Goal: Contribute content: Contribute content

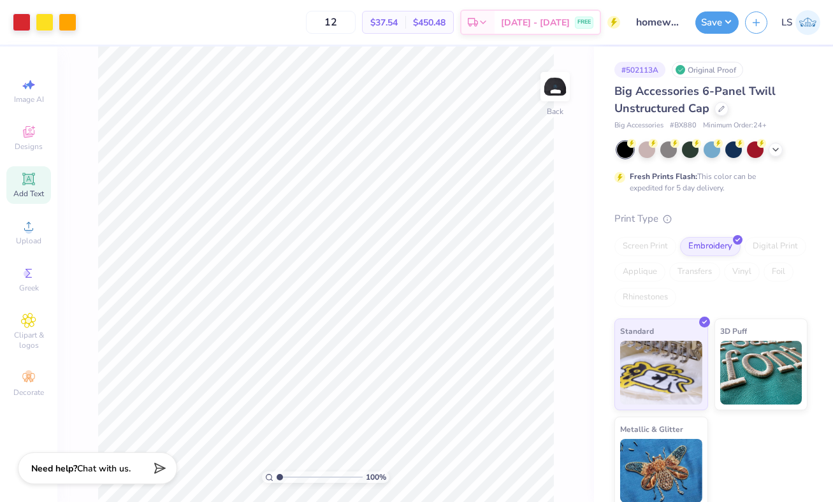
click at [27, 191] on span "Add Text" at bounding box center [28, 194] width 31 height 10
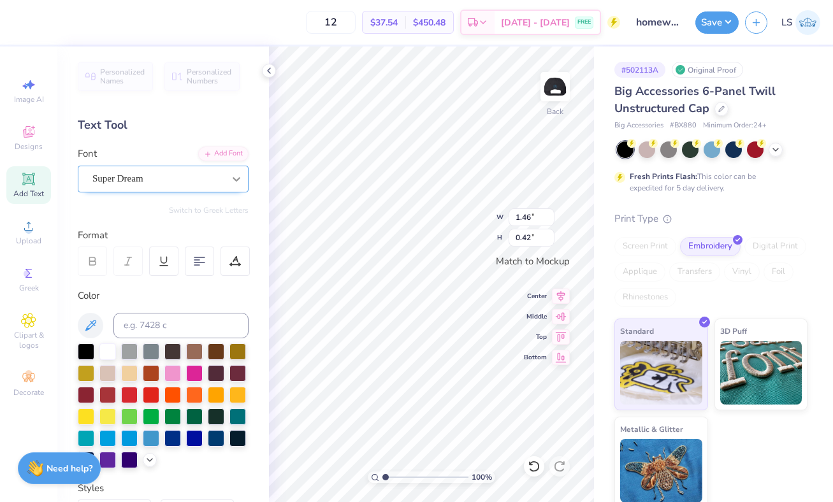
click at [231, 178] on icon at bounding box center [236, 179] width 13 height 13
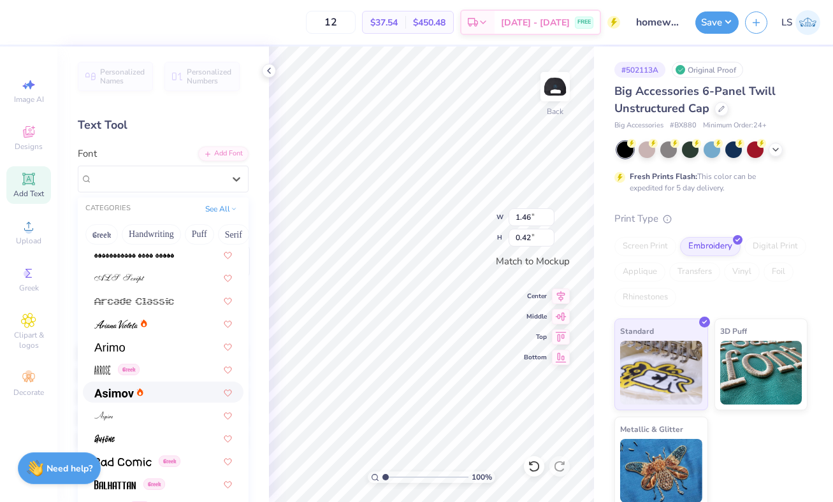
scroll to position [349, 0]
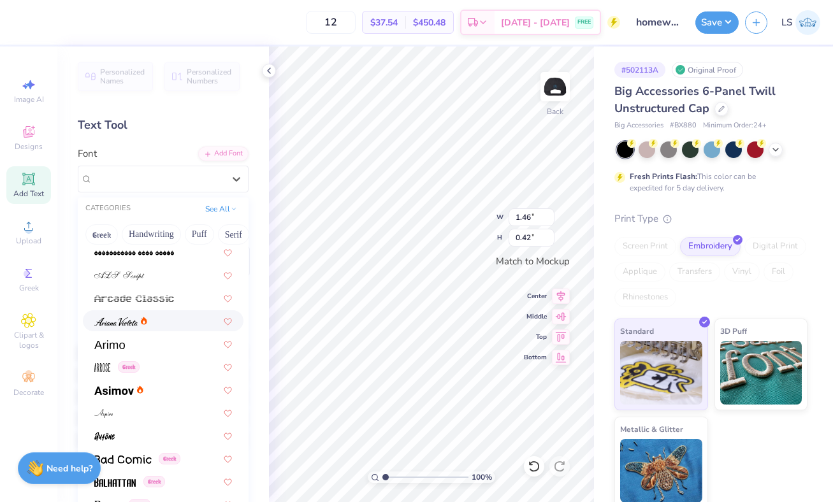
click at [164, 322] on div at bounding box center [163, 320] width 138 height 13
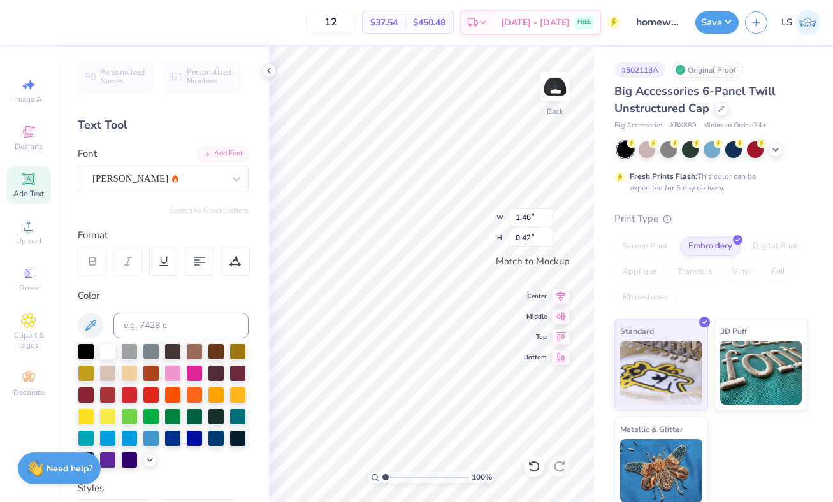
type input "1.60"
type input "0.51"
click at [206, 182] on div "[PERSON_NAME]" at bounding box center [158, 179] width 134 height 20
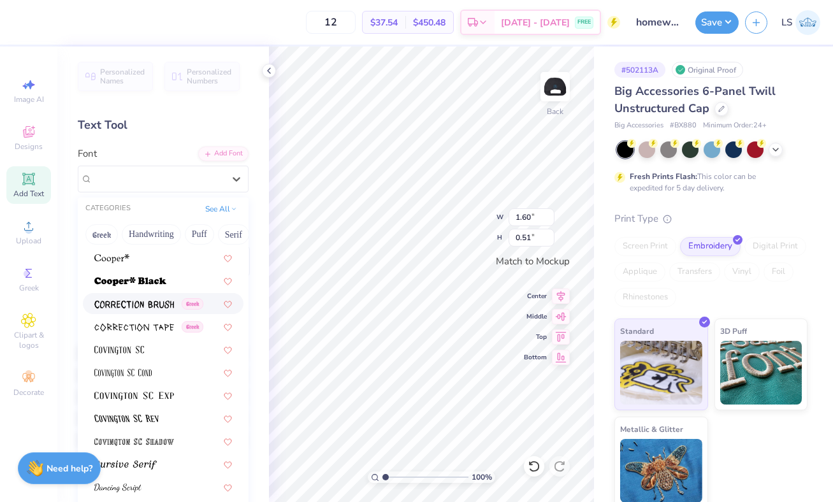
scroll to position [2107, 0]
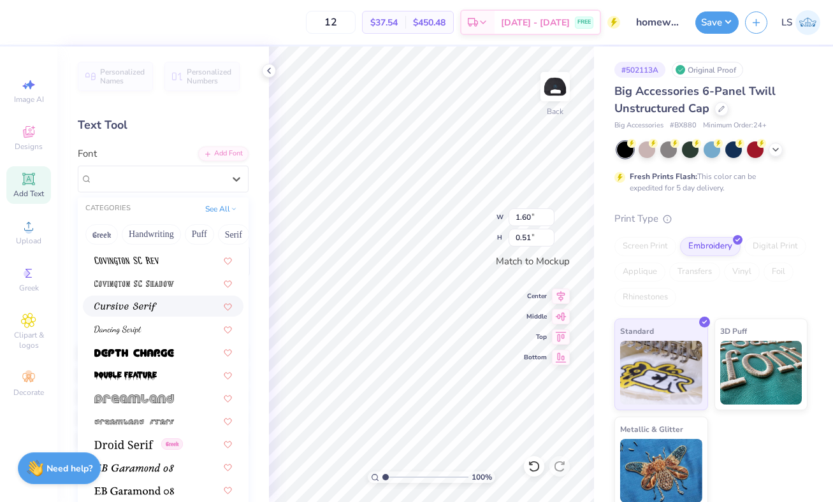
click at [169, 310] on div at bounding box center [163, 305] width 138 height 13
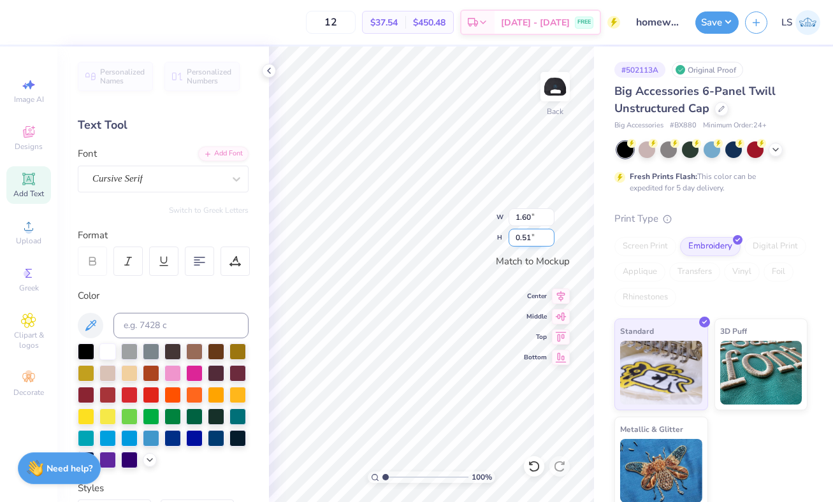
type input "1.43"
type input "0.46"
type textarea "Drive"
click at [238, 393] on div at bounding box center [237, 394] width 17 height 17
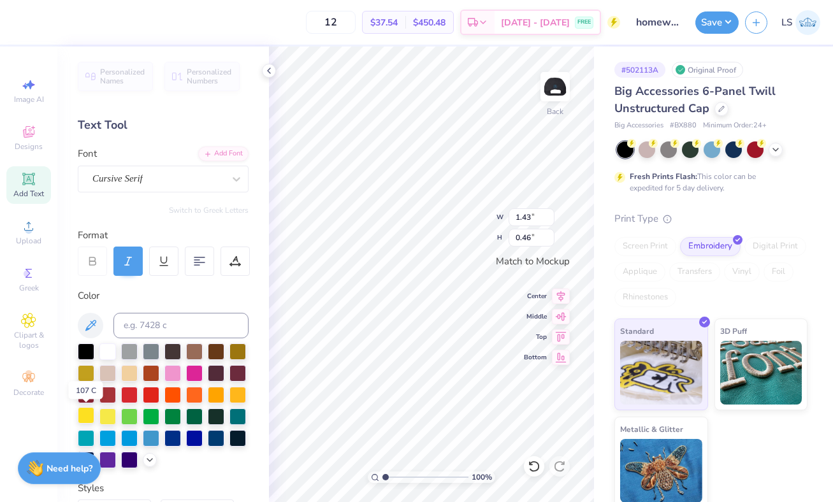
click at [94, 414] on div at bounding box center [86, 415] width 17 height 17
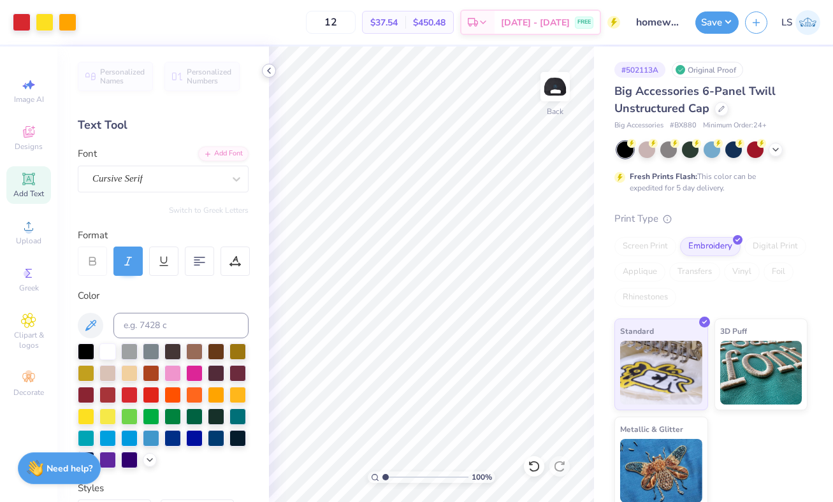
click at [270, 73] on icon at bounding box center [269, 71] width 10 height 10
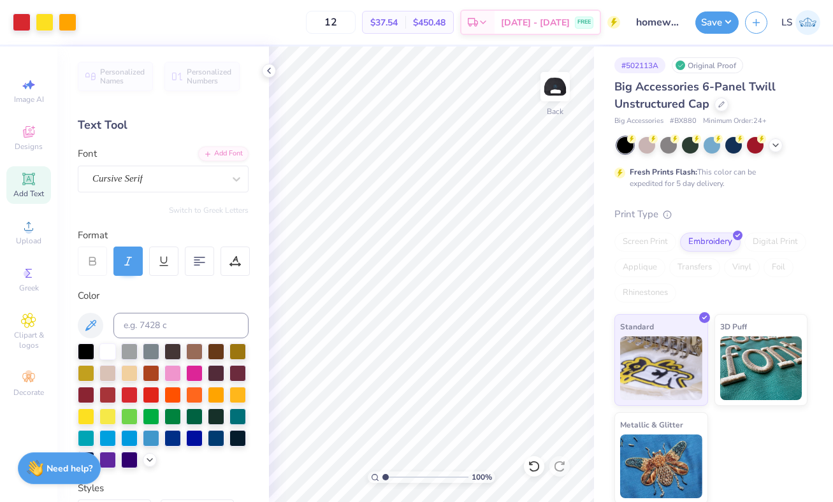
scroll to position [6, 0]
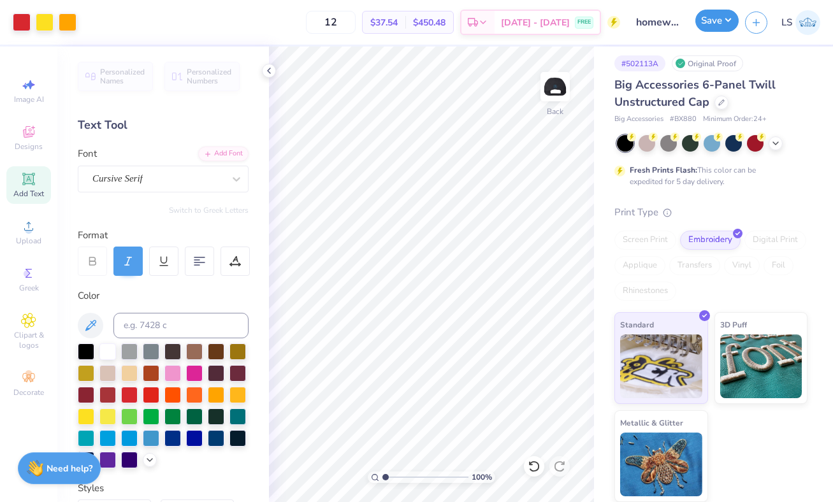
click at [707, 25] on button "Save" at bounding box center [716, 21] width 43 height 22
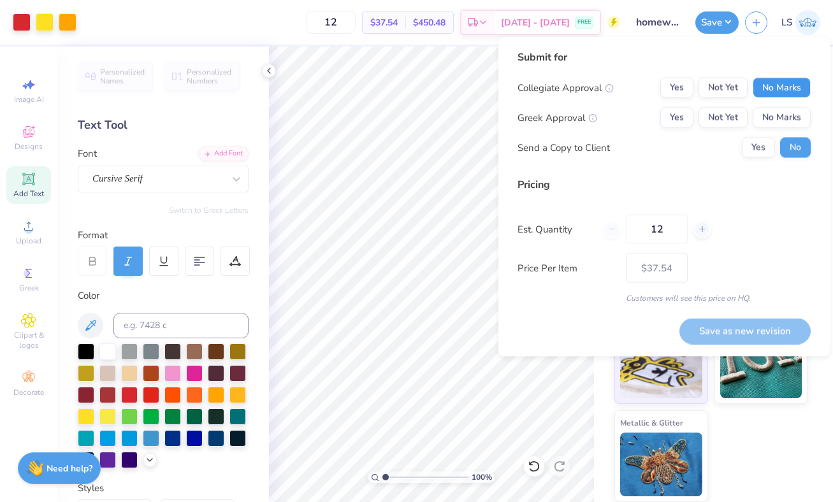
click at [781, 87] on button "No Marks" at bounding box center [782, 88] width 58 height 20
click at [774, 117] on button "No Marks" at bounding box center [782, 118] width 58 height 20
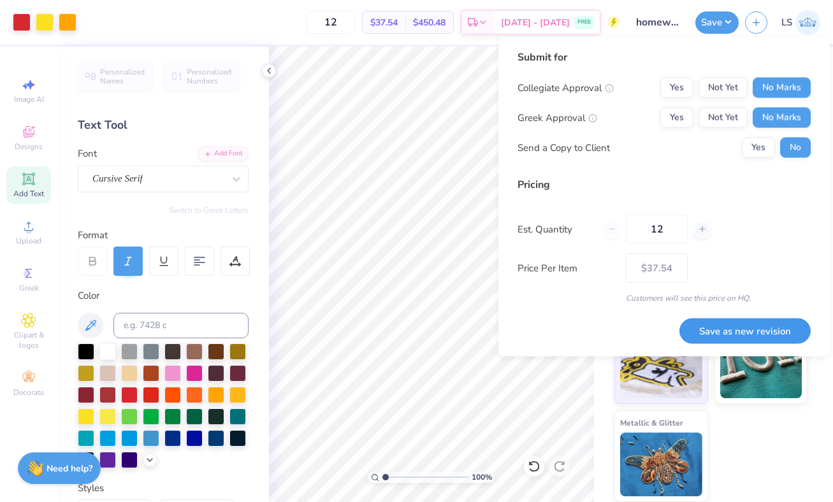
click at [732, 333] on button "Save as new revision" at bounding box center [744, 331] width 131 height 26
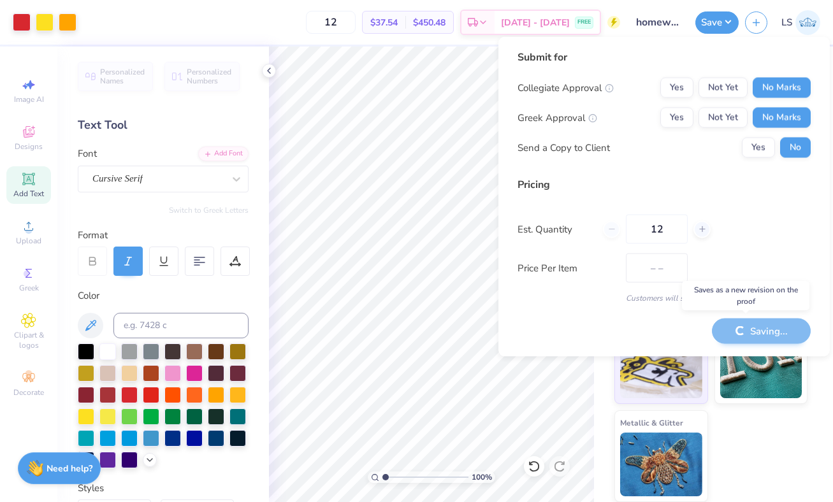
type input "$37.54"
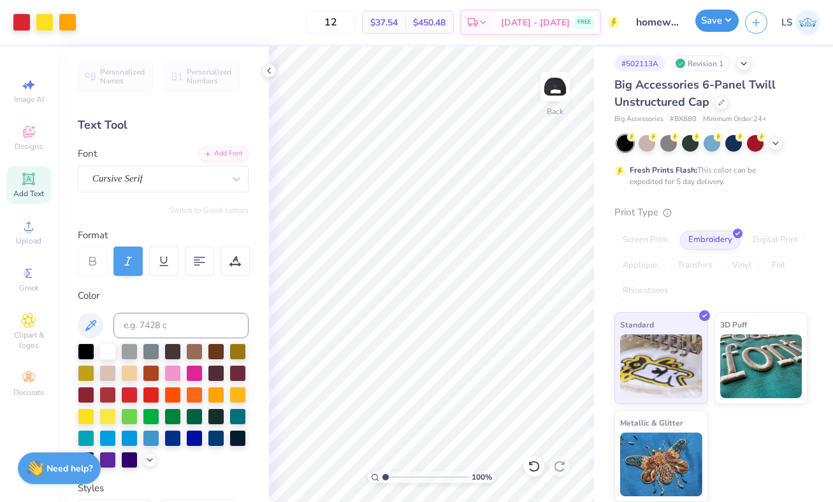
click at [706, 20] on button "Save" at bounding box center [716, 21] width 43 height 22
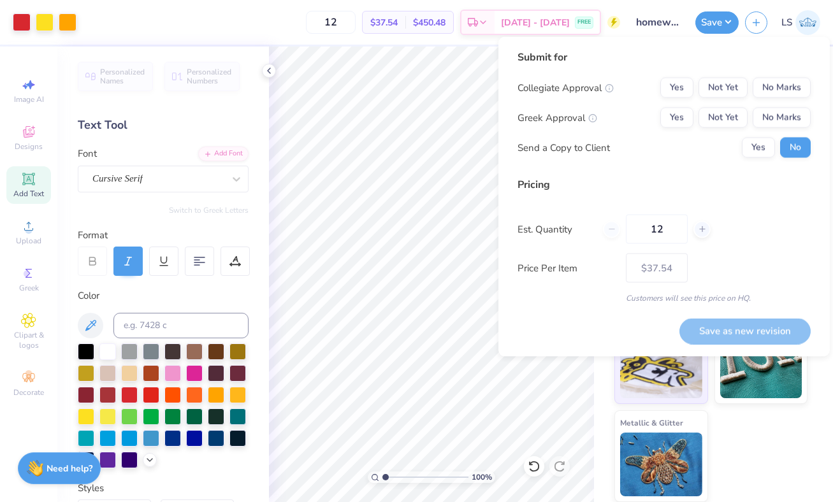
click at [735, 331] on div "Save as new revision" at bounding box center [744, 331] width 131 height 26
click at [798, 480] on div "Standard 3D Puff Metallic & Glitter" at bounding box center [710, 407] width 193 height 190
